Goal: Information Seeking & Learning: Learn about a topic

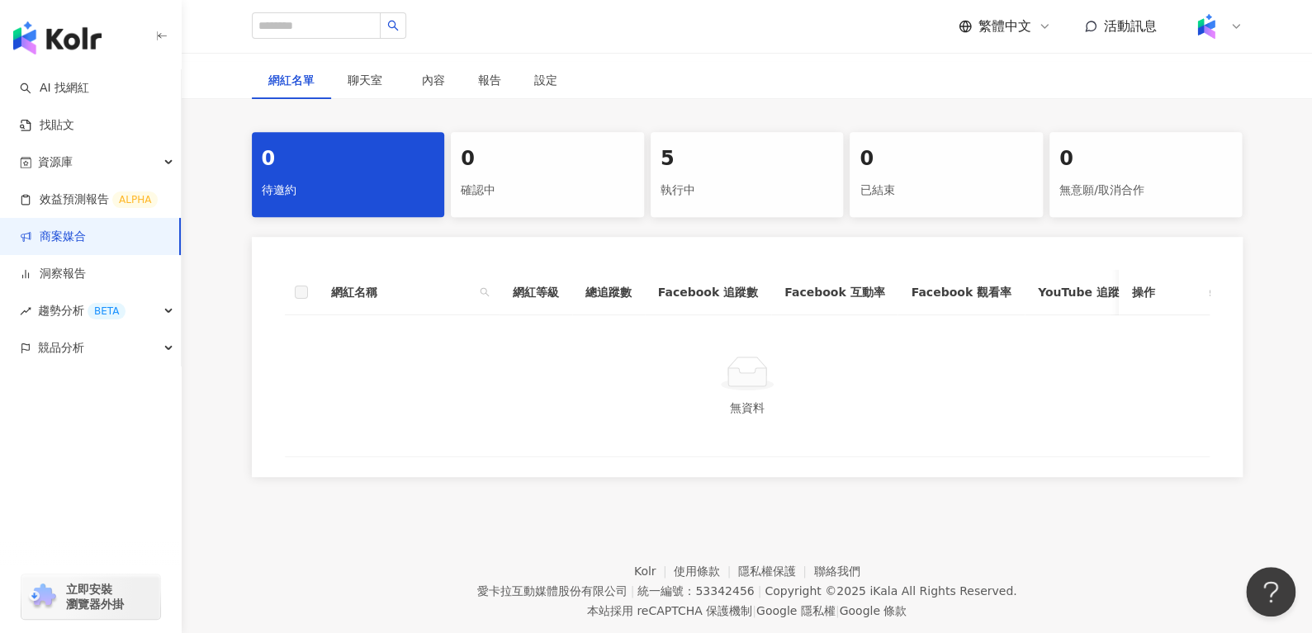
scroll to position [277, 0]
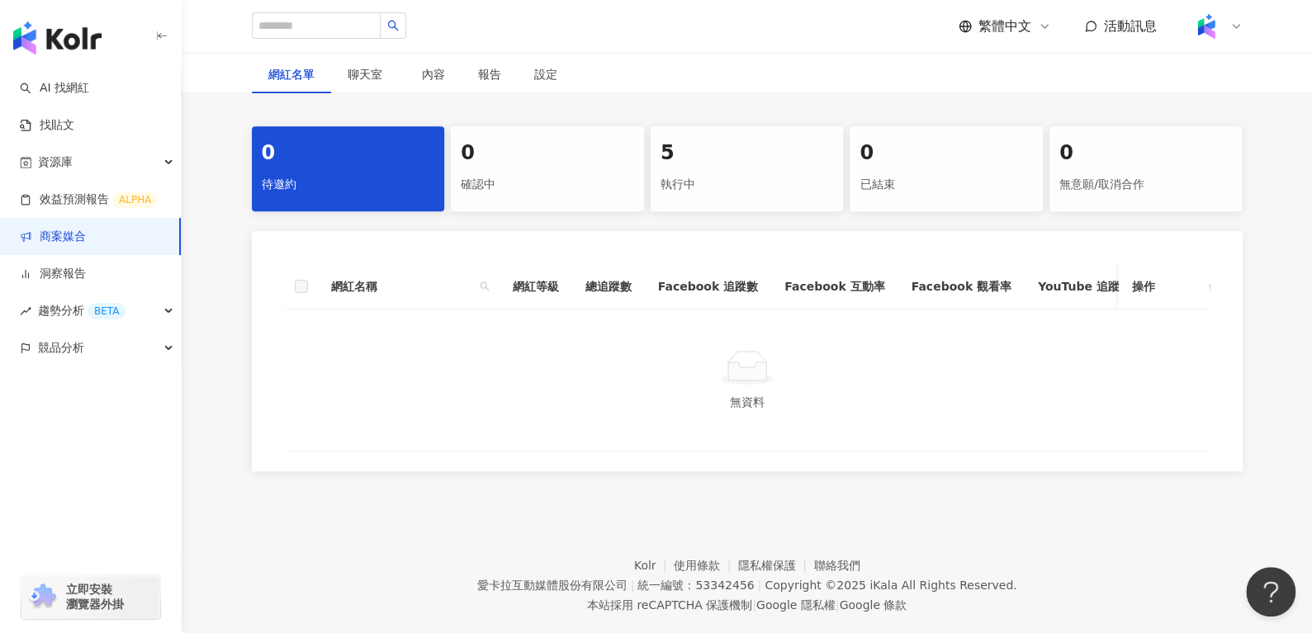
click at [705, 173] on div "執行中" at bounding box center [746, 185] width 173 height 28
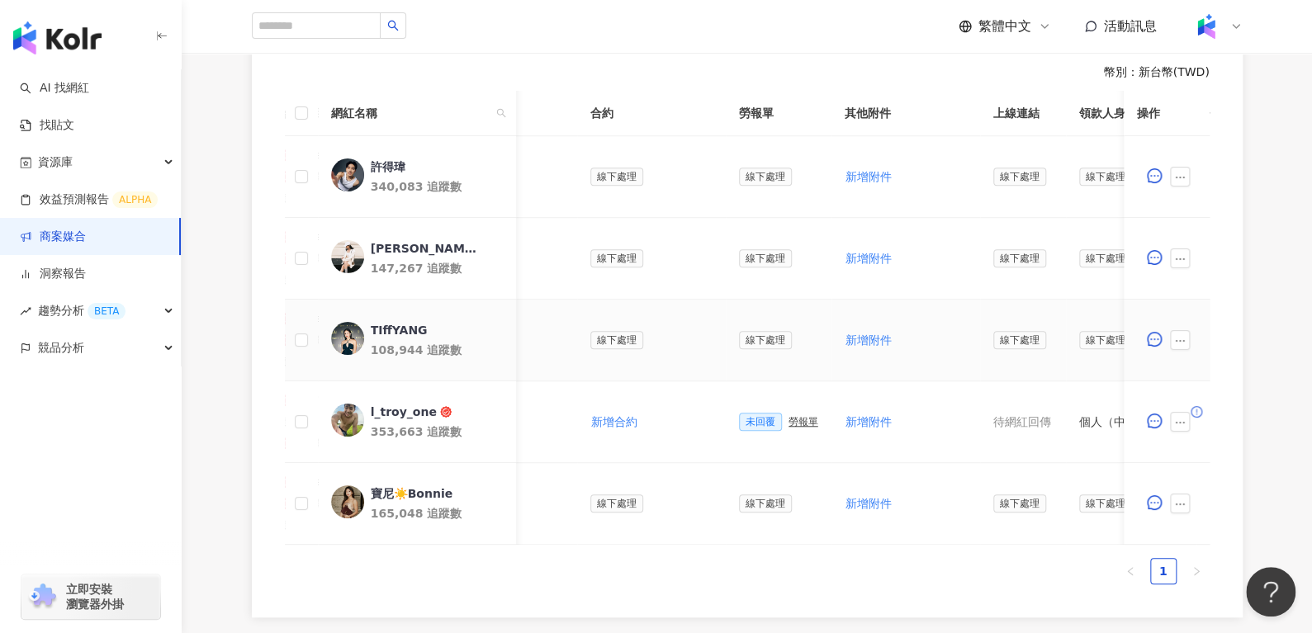
scroll to position [0, 547]
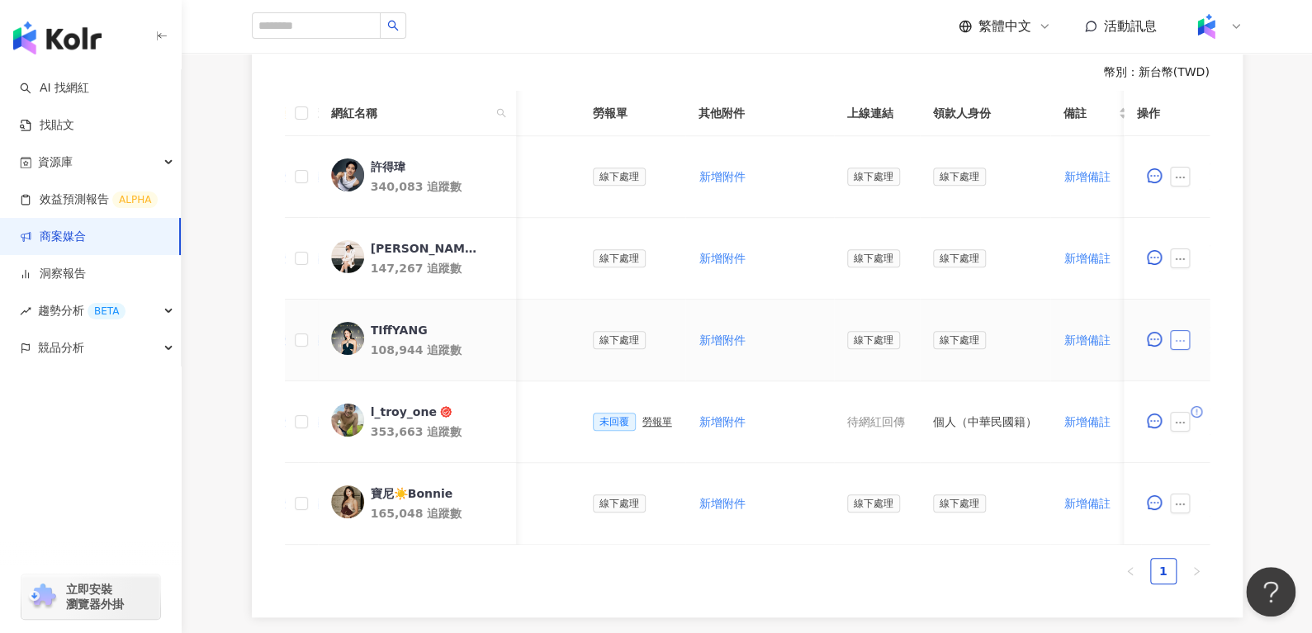
drag, startPoint x: 1190, startPoint y: 339, endPoint x: 1180, endPoint y: 339, distance: 10.7
click at [1180, 339] on span at bounding box center [1183, 340] width 26 height 20
click at [1180, 339] on icon "ellipsis" at bounding box center [1180, 341] width 12 height 12
click at [386, 324] on div "TIffYANG" at bounding box center [398, 330] width 57 height 17
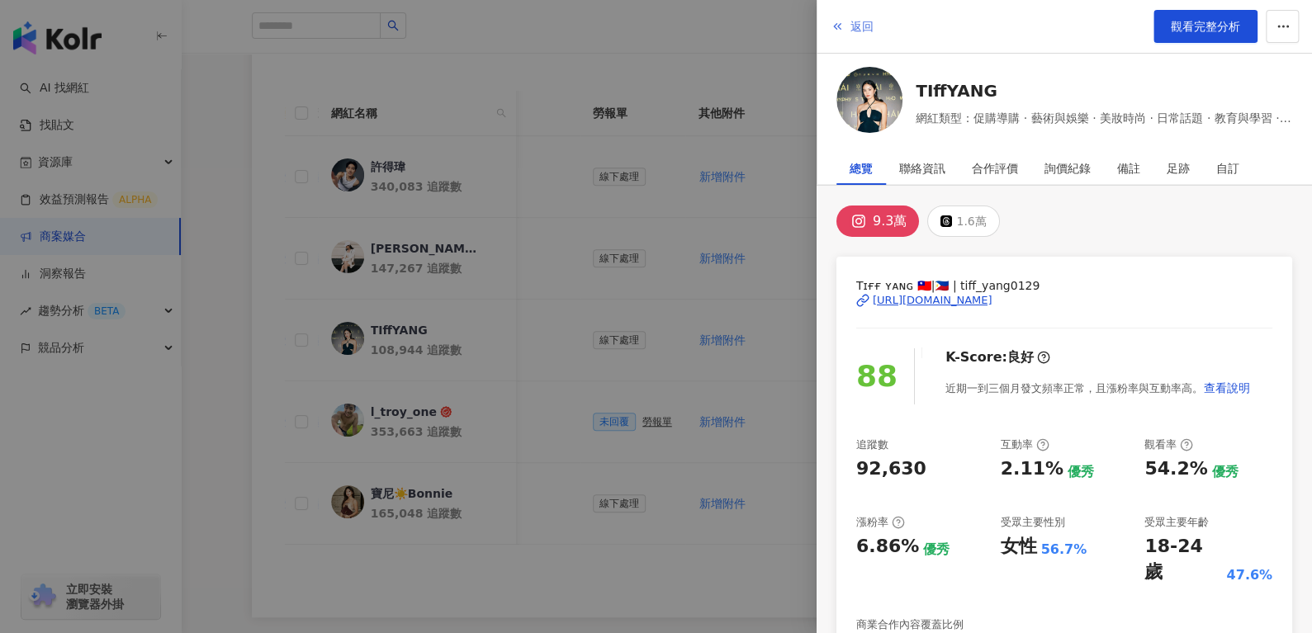
click at [840, 26] on icon "button" at bounding box center [836, 26] width 13 height 13
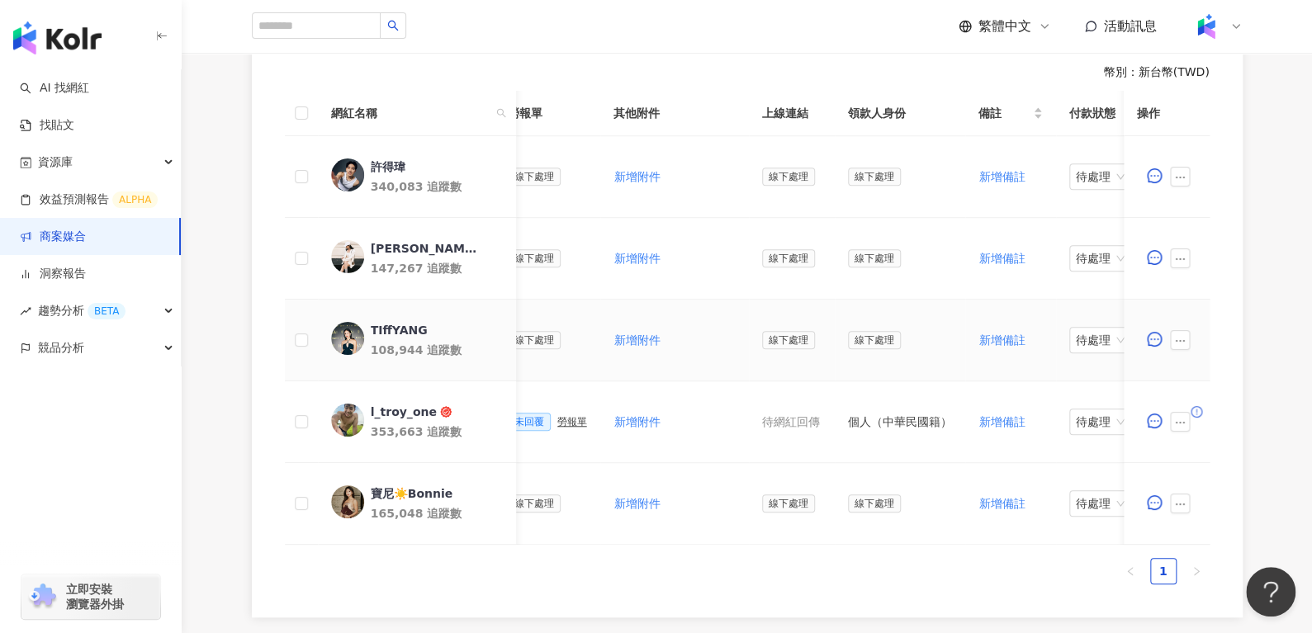
scroll to position [0, 634]
click at [387, 493] on div "寶尼☀️Bonnie" at bounding box center [411, 493] width 83 height 17
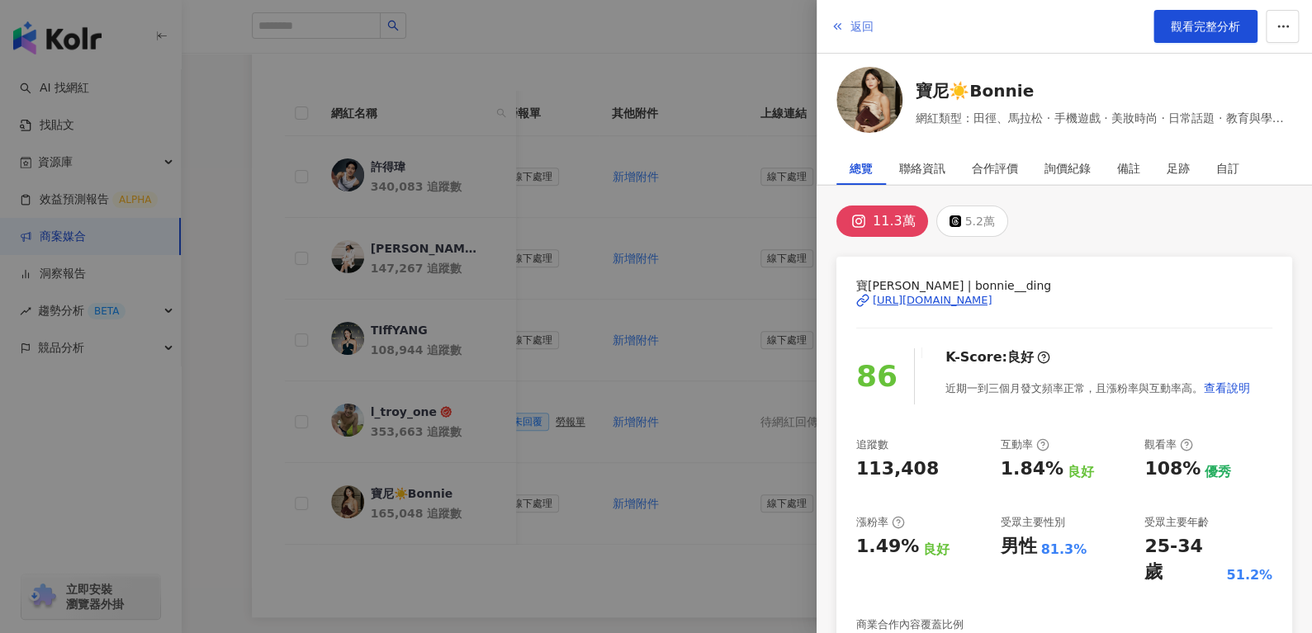
click at [847, 29] on button "返回" at bounding box center [852, 26] width 45 height 33
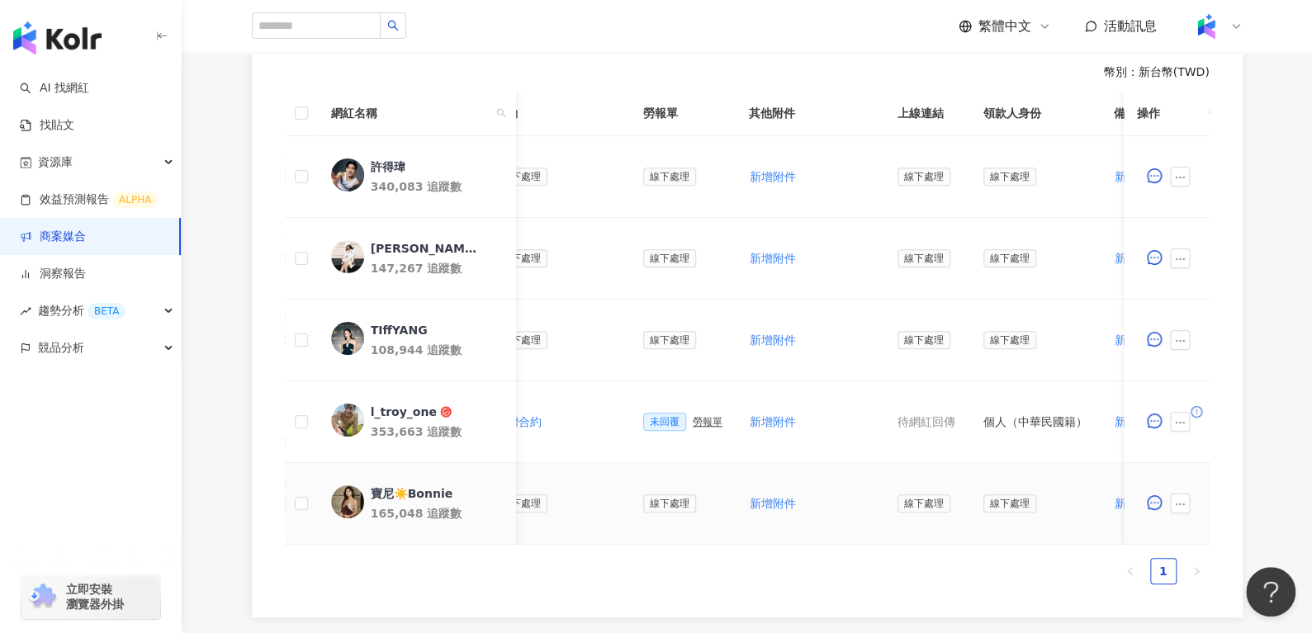
scroll to position [0, 716]
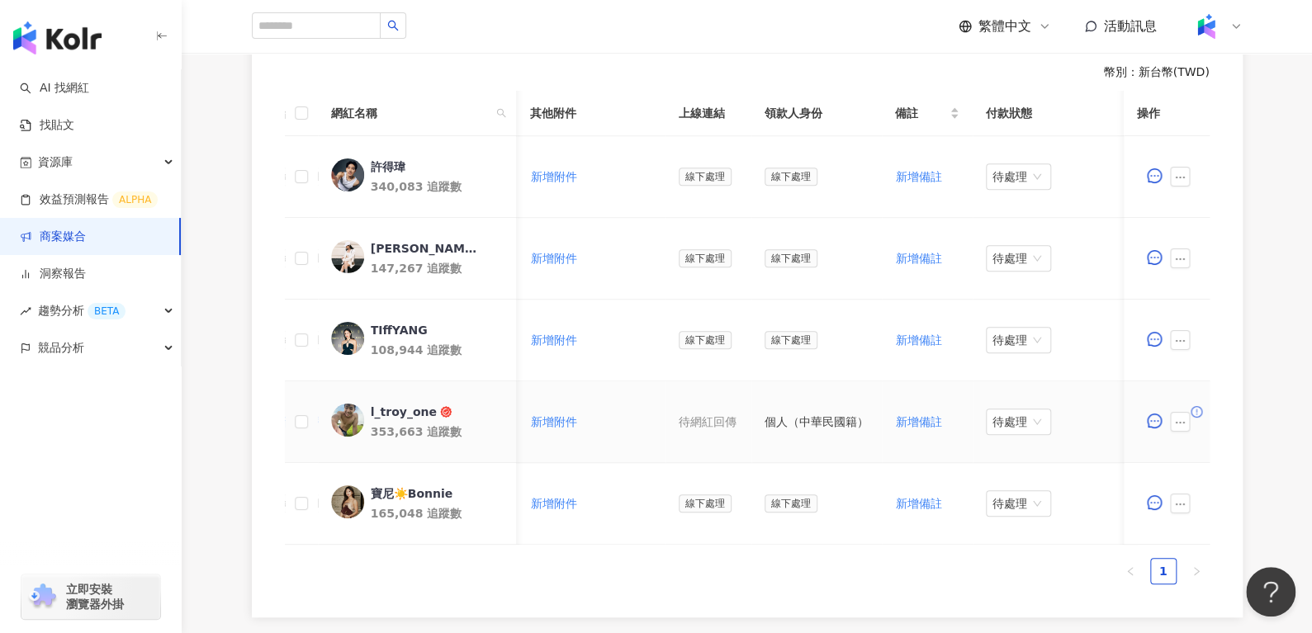
click at [403, 407] on div "l_troy_one" at bounding box center [403, 412] width 66 height 17
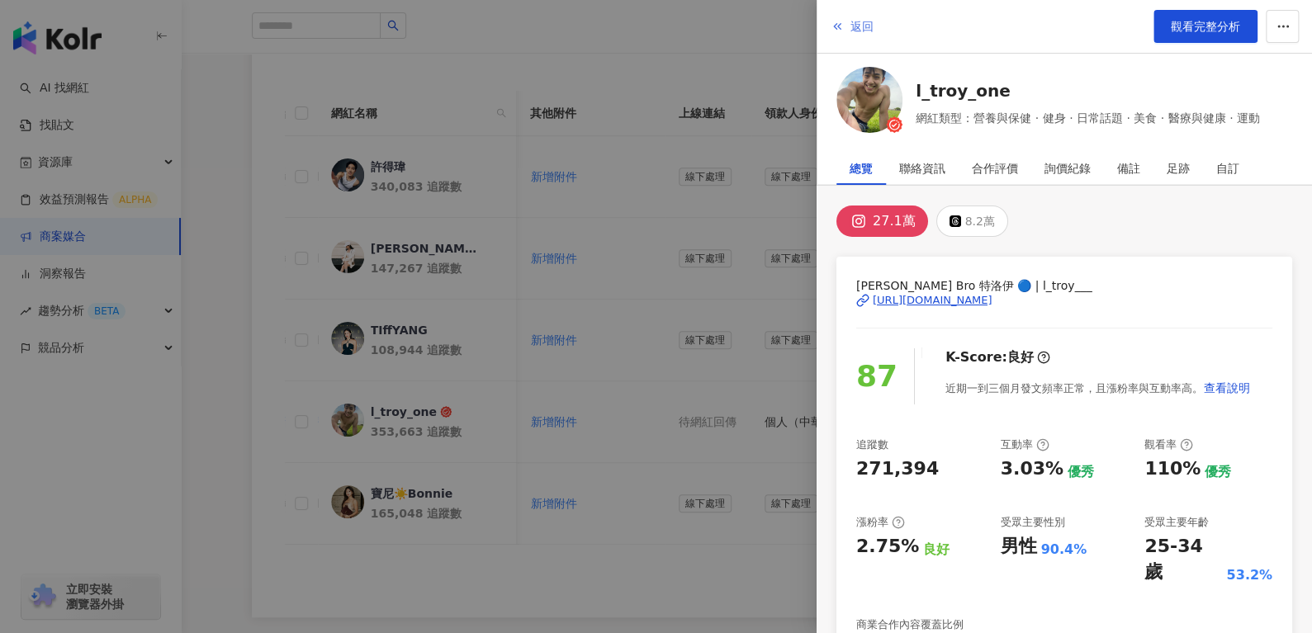
click at [843, 27] on button "返回" at bounding box center [852, 26] width 45 height 33
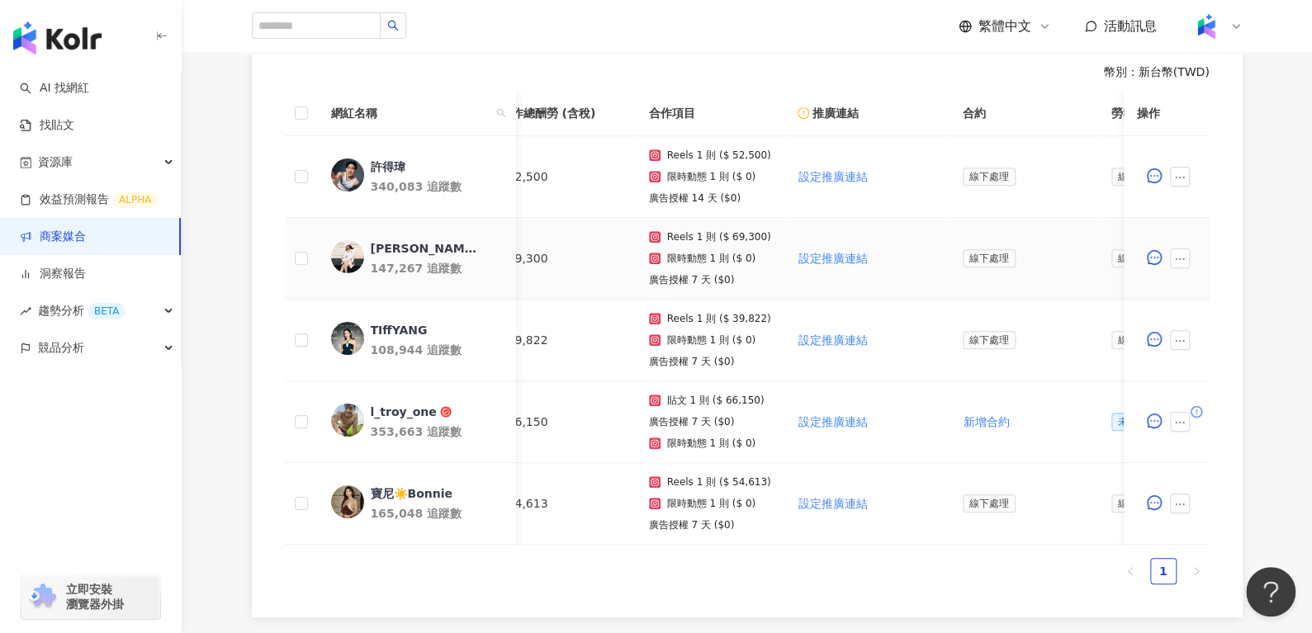
scroll to position [0, 0]
